Goal: Task Accomplishment & Management: Manage account settings

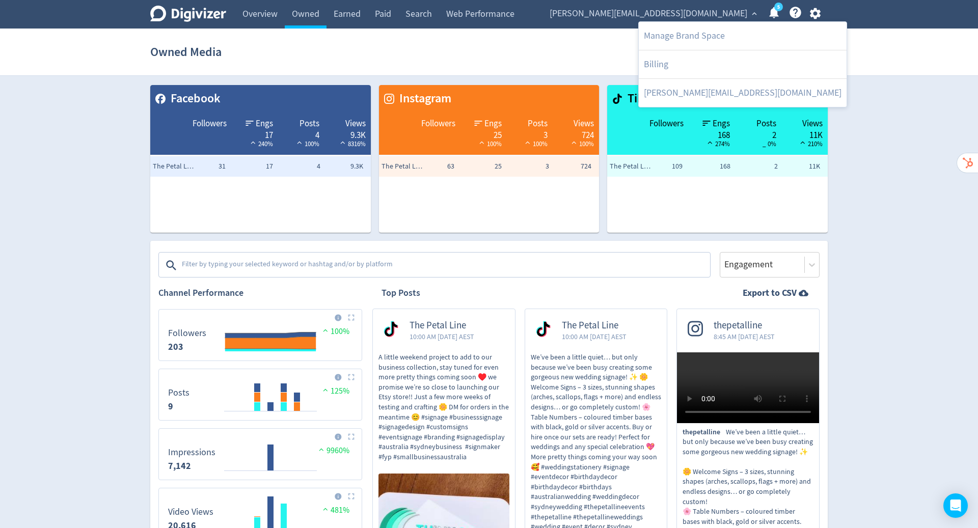
click at [709, 32] on link "Manage Brand Space" at bounding box center [742, 36] width 208 height 28
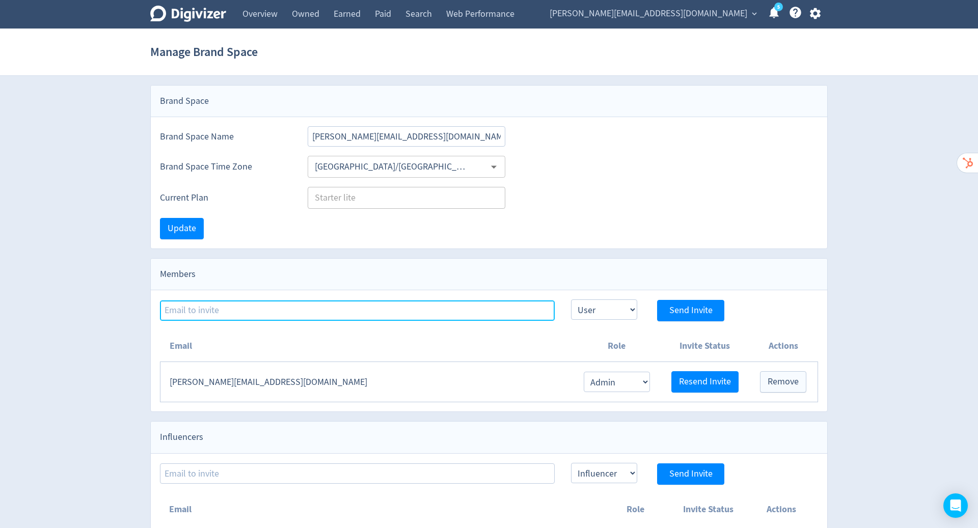
click at [333, 306] on input at bounding box center [357, 310] width 395 height 20
type input "[PERSON_NAME][EMAIL_ADDRESS][PERSON_NAME][DOMAIN_NAME]"
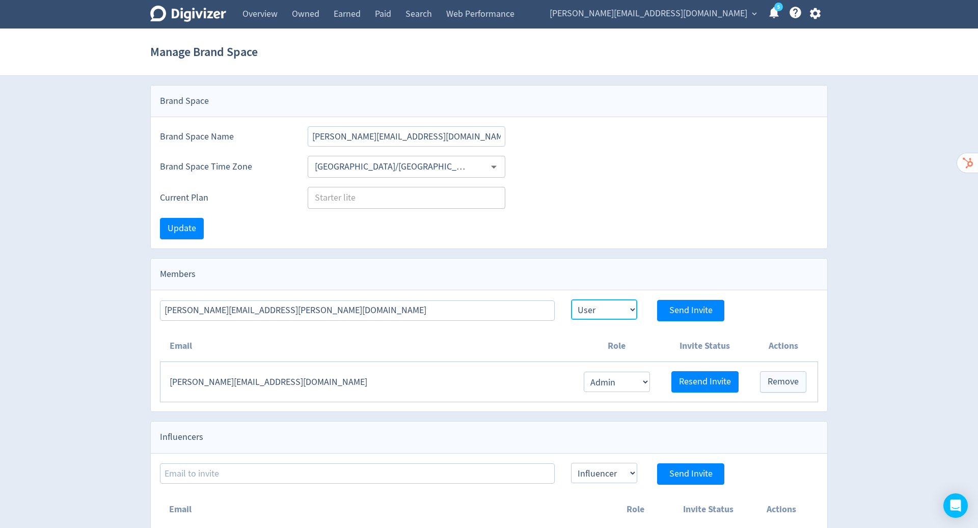
drag, startPoint x: 0, startPoint y: 0, endPoint x: 617, endPoint y: 311, distance: 690.6
click at [617, 312] on select "Admin User" at bounding box center [604, 309] width 66 height 20
select select "ADMIN"
click at [571, 299] on select "Admin User" at bounding box center [604, 309] width 66 height 20
click at [683, 312] on span "Send Invite" at bounding box center [690, 310] width 43 height 9
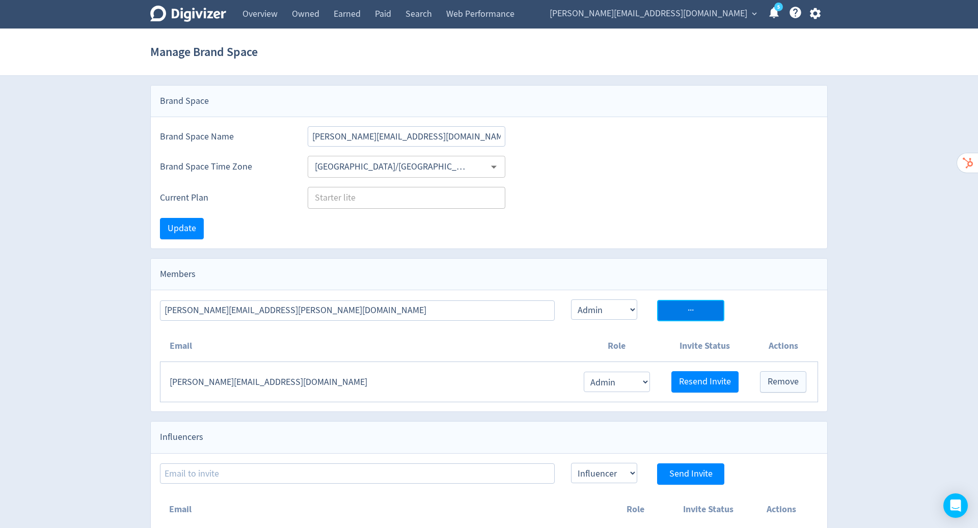
select select "USER"
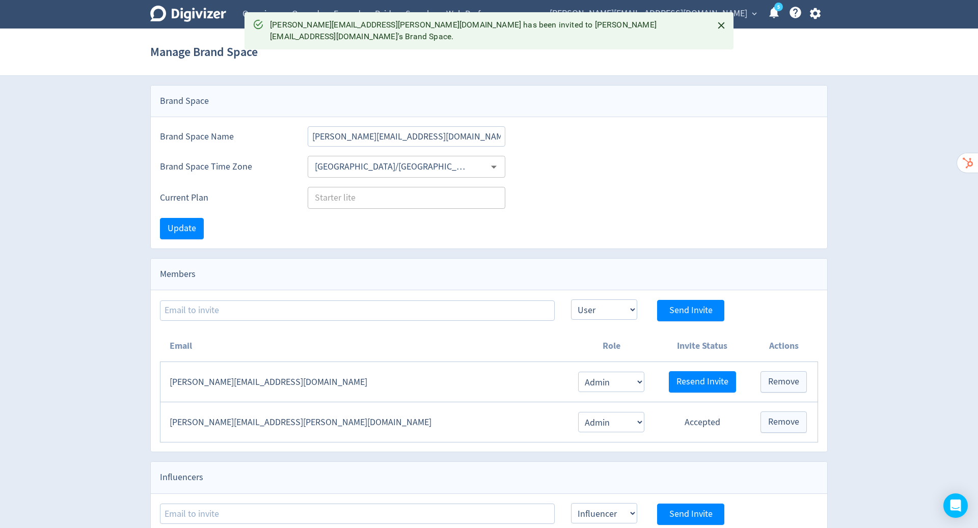
click at [736, 14] on span "[PERSON_NAME][EMAIL_ADDRESS][DOMAIN_NAME]" at bounding box center [648, 14] width 198 height 16
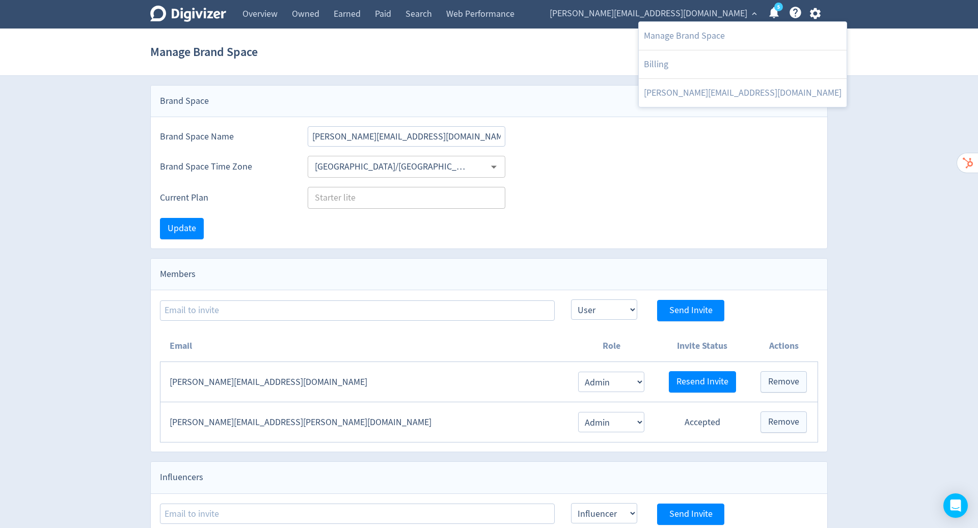
click at [816, 11] on div at bounding box center [489, 264] width 978 height 528
